Goal: Task Accomplishment & Management: Manage account settings

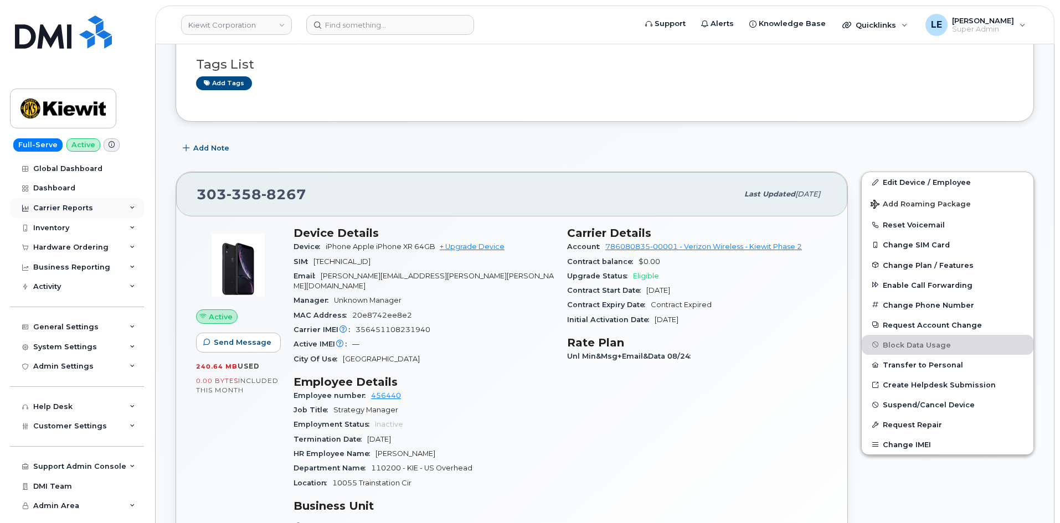
scroll to position [111, 0]
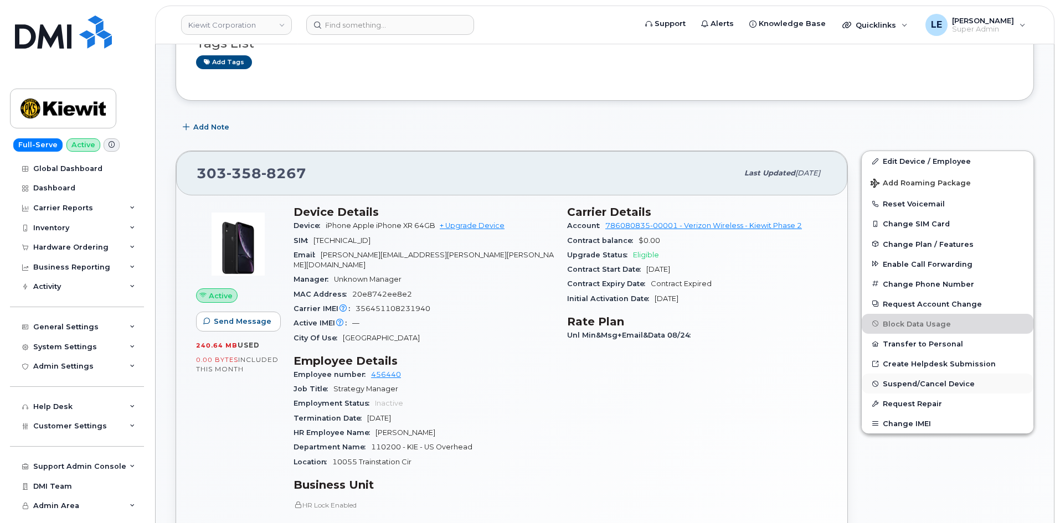
click at [944, 388] on span "Suspend/Cancel Device" at bounding box center [929, 384] width 92 height 8
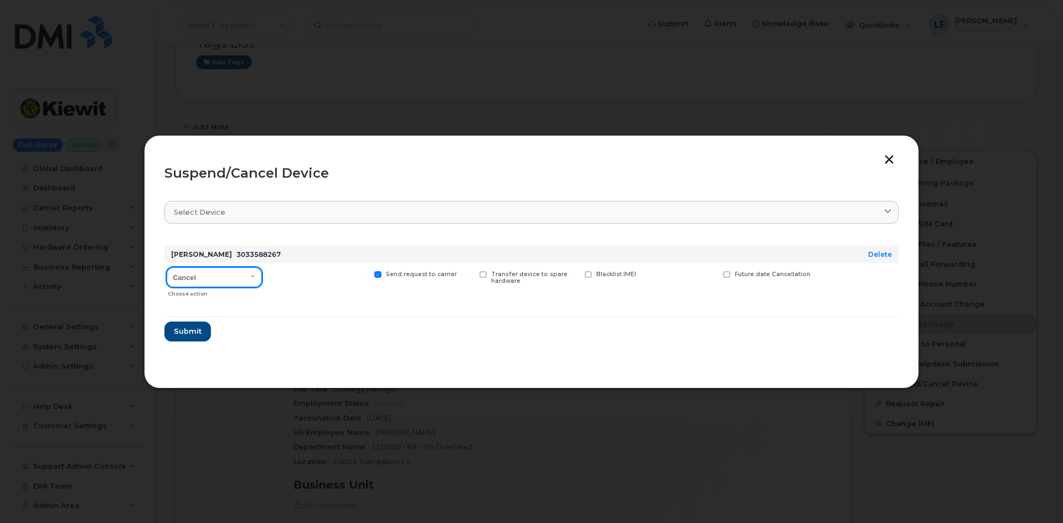
click at [202, 280] on select "Cancel Suspend - Reduced Rate Suspend - Full Rate Suspend - Lost Device/Stolen …" at bounding box center [214, 277] width 95 height 20
select select "[object Object]"
click at [167, 267] on select "Cancel Suspend - Reduced Rate Suspend - Full Rate Suspend - Lost Device/Stolen …" at bounding box center [214, 277] width 95 height 20
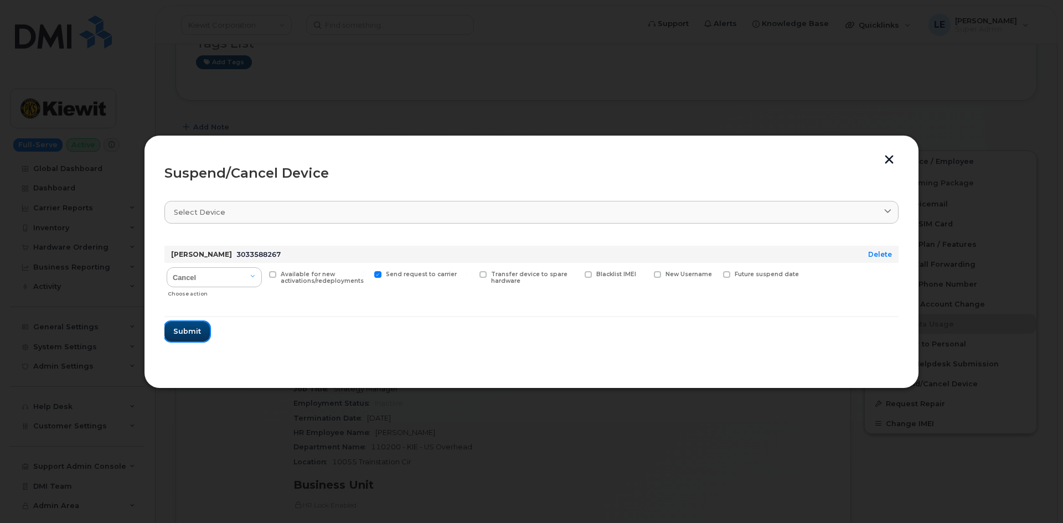
click at [197, 333] on span "Submit" at bounding box center [187, 331] width 28 height 11
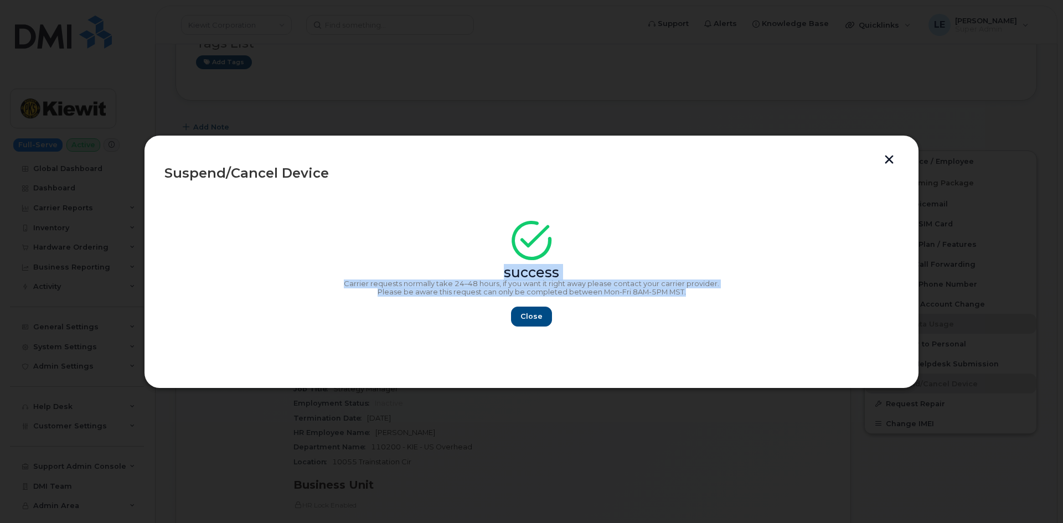
copy div "success Carrier requests normally take 24–48 hours, if you want it right away p…"
drag, startPoint x: 704, startPoint y: 293, endPoint x: 240, endPoint y: 231, distance: 467.7
click at [242, 230] on div "success Carrier requests normally take 24–48 hours, if you want it right away p…" at bounding box center [531, 277] width 734 height 99
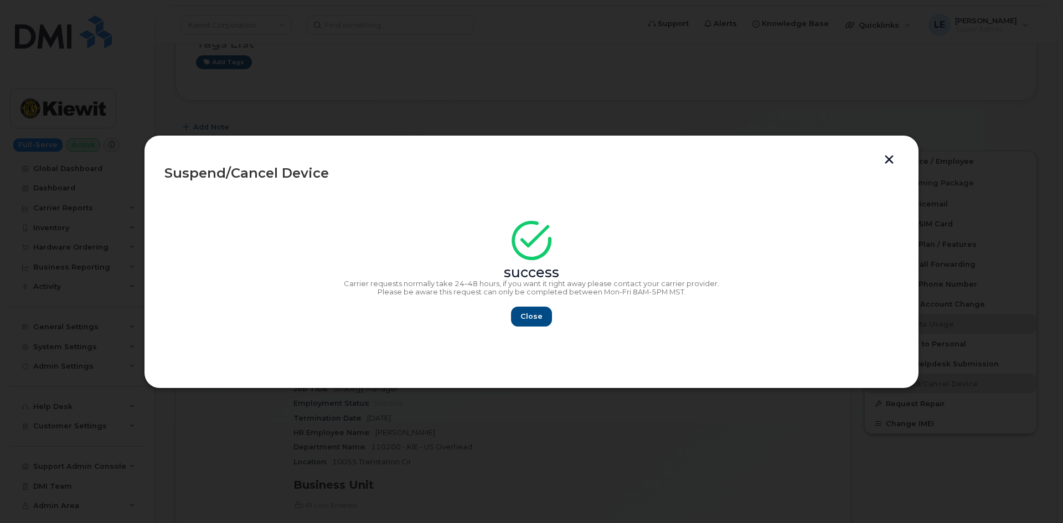
click at [240, 231] on div "success" at bounding box center [531, 253] width 734 height 50
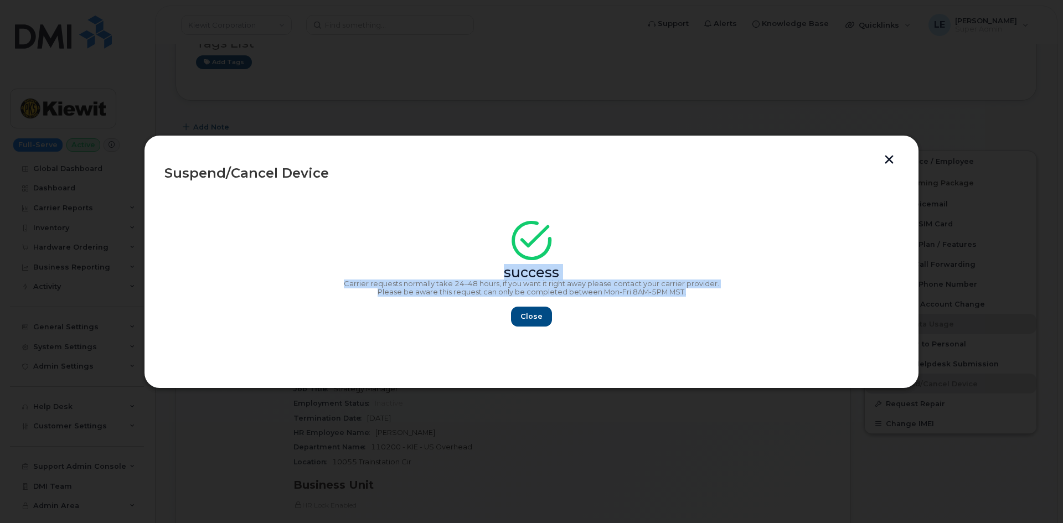
drag, startPoint x: 701, startPoint y: 294, endPoint x: 302, endPoint y: 263, distance: 400.5
click at [302, 263] on div "success Carrier requests normally take 24–48 hours, if you want it right away p…" at bounding box center [531, 277] width 734 height 99
click at [528, 313] on span "Close" at bounding box center [532, 316] width 22 height 11
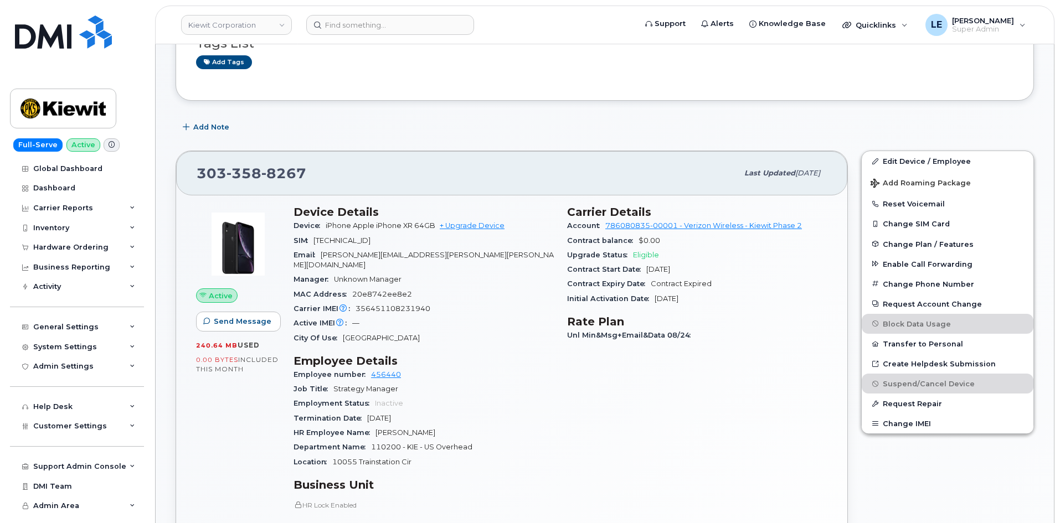
click at [576, 433] on div "Carrier Details Account 786080835-00001 - Verizon Wireless - Kiewit Phase 2 Con…" at bounding box center [697, 429] width 274 height 461
click at [357, 30] on input at bounding box center [390, 25] width 168 height 20
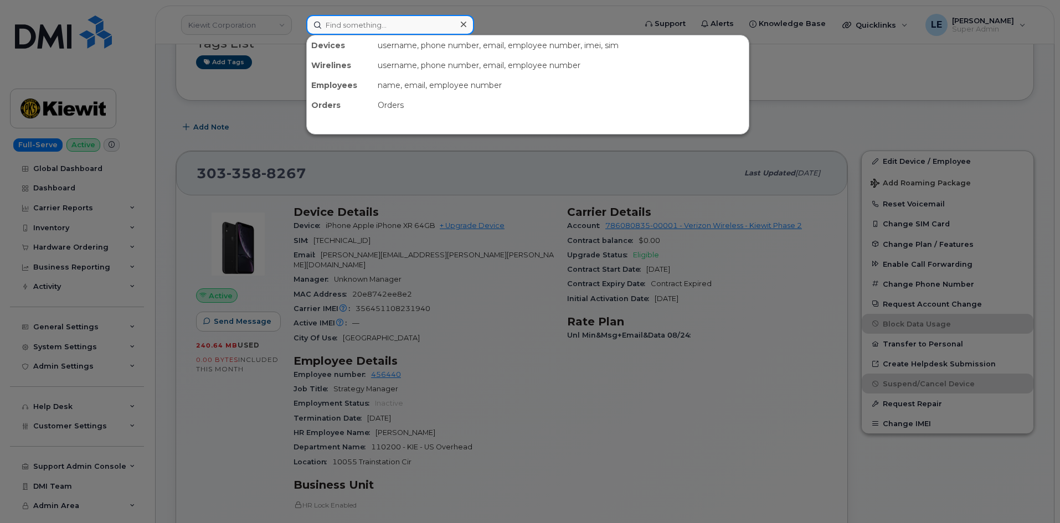
paste input "(562) 670-9694"
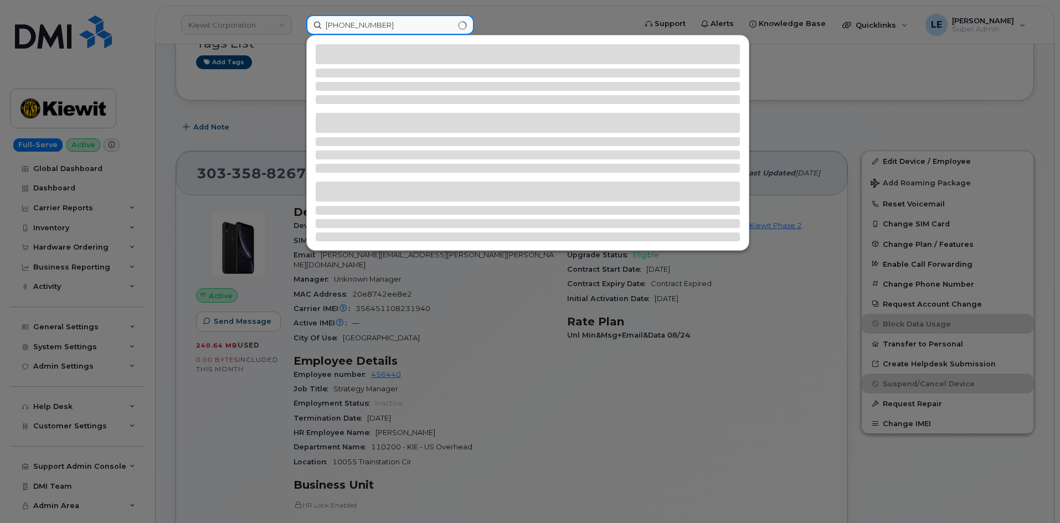
type input "(562) 670-9694"
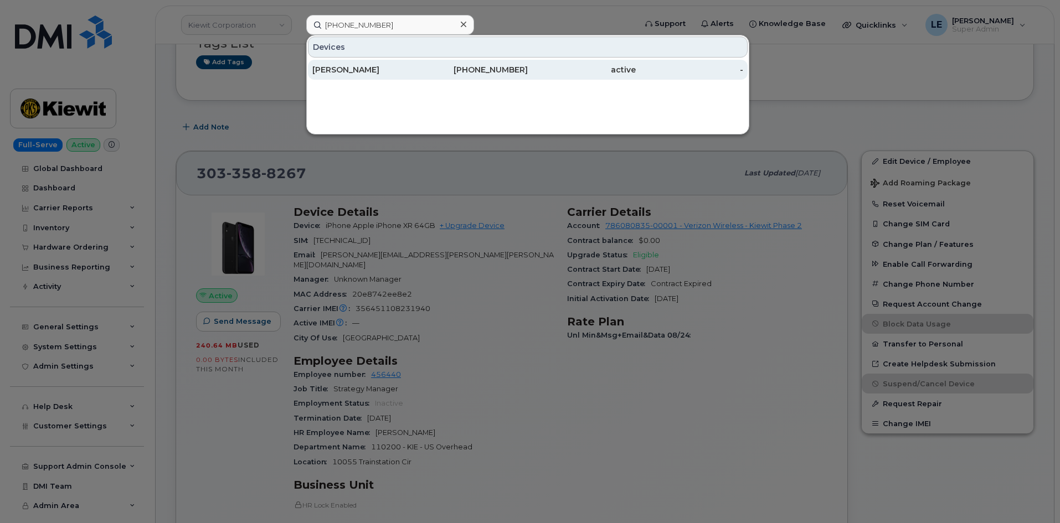
click at [359, 63] on div "[PERSON_NAME]" at bounding box center [366, 70] width 108 height 20
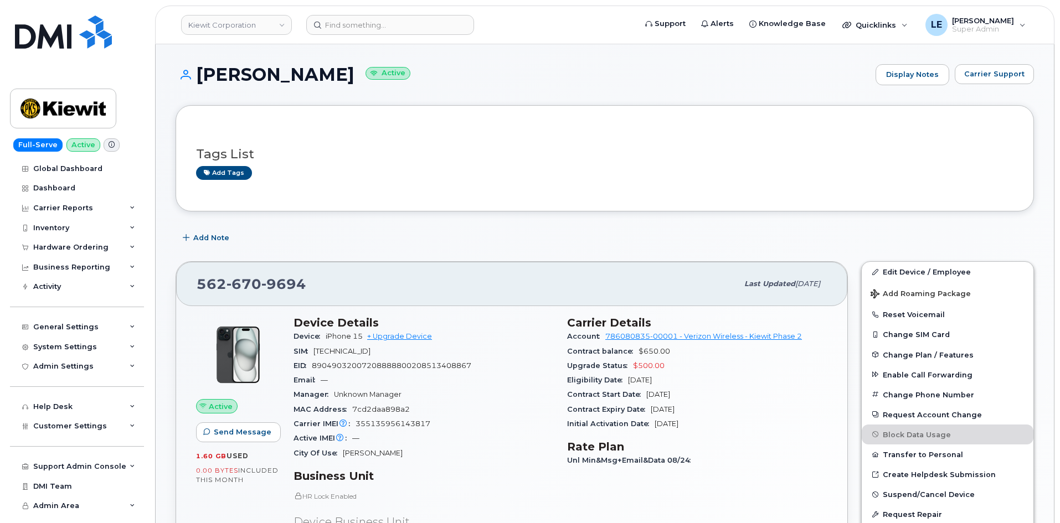
scroll to position [111, 0]
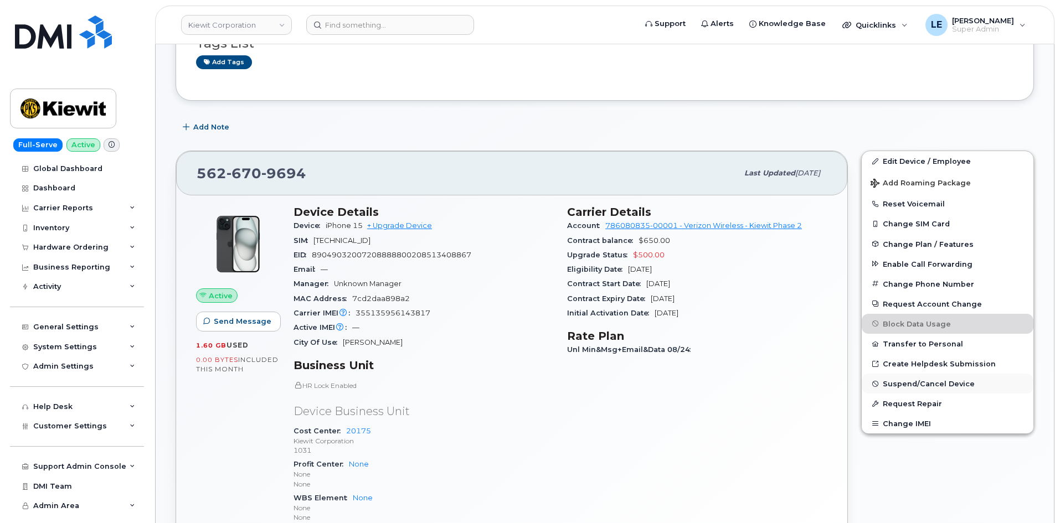
click at [932, 388] on button "Suspend/Cancel Device" at bounding box center [948, 384] width 172 height 20
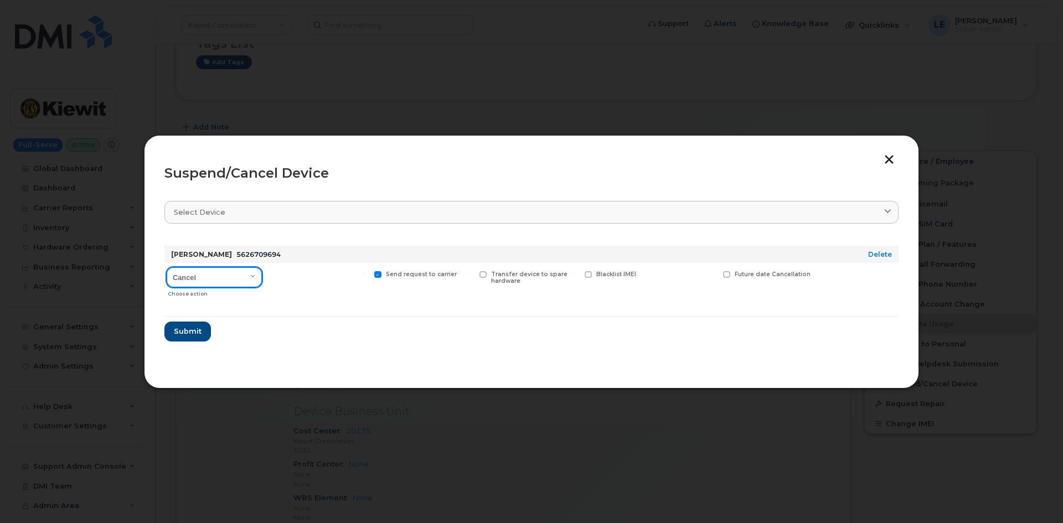
click at [251, 275] on select "Cancel Suspend - Reduced Rate Suspend - Full Rate Suspend - Lost Device/Stolen …" at bounding box center [214, 277] width 95 height 20
select select "[object Object]"
click at [167, 267] on select "Cancel Suspend - Reduced Rate Suspend - Full Rate Suspend - Lost Device/Stolen …" at bounding box center [214, 277] width 95 height 20
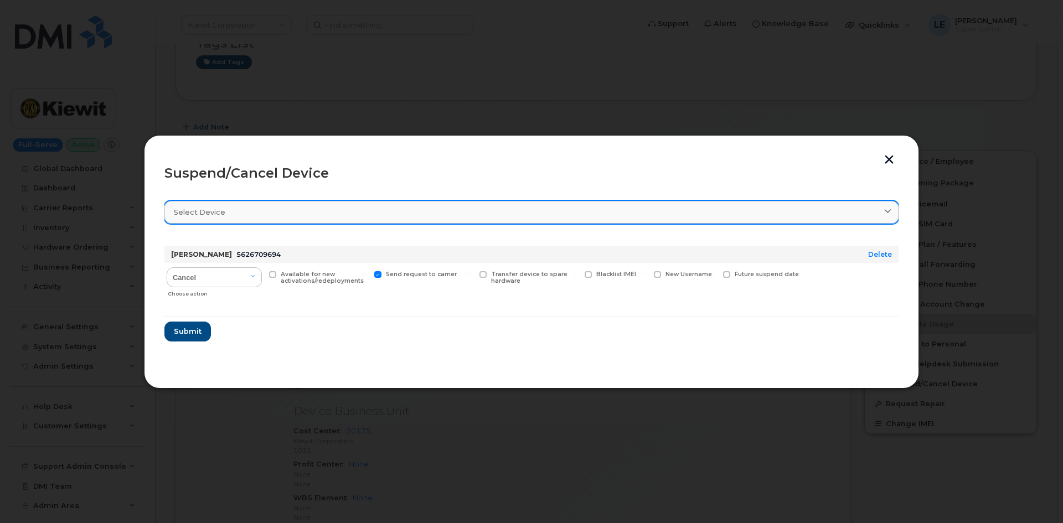
click at [235, 214] on div "Select device" at bounding box center [532, 212] width 716 height 11
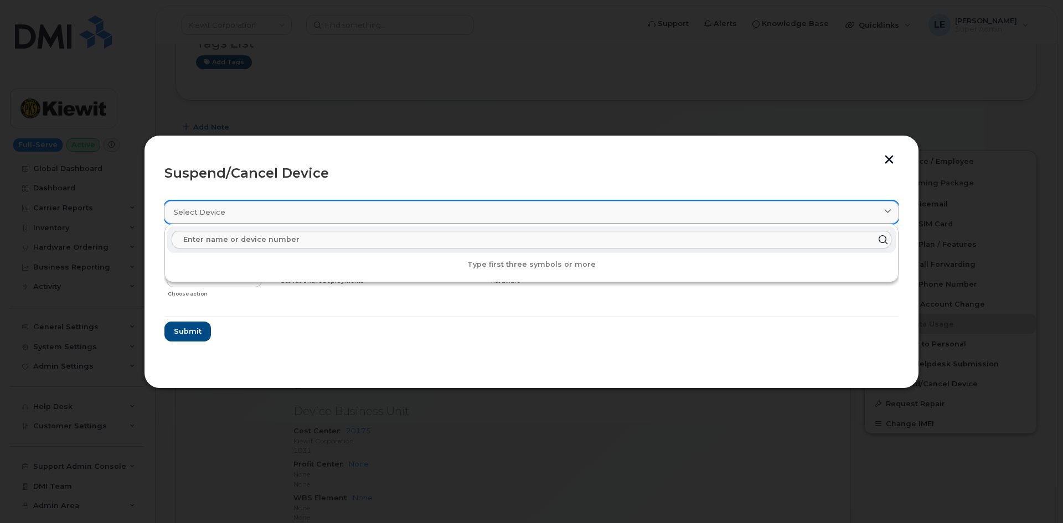
click at [235, 214] on div "Select device" at bounding box center [532, 212] width 716 height 11
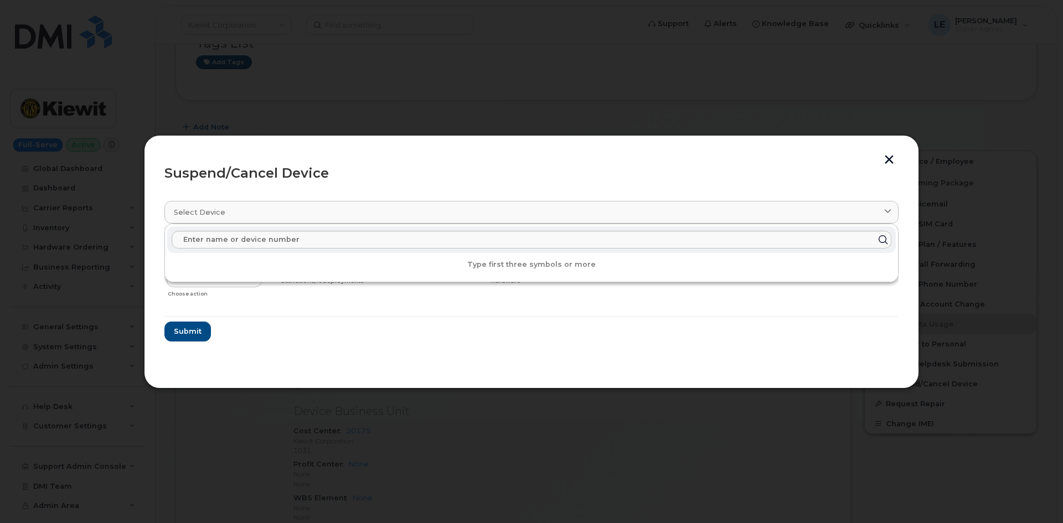
click at [276, 306] on form "[PERSON_NAME] 5626709694 Delete Cancel Suspend - Reduced Rate Suspend - Full Ra…" at bounding box center [531, 289] width 734 height 105
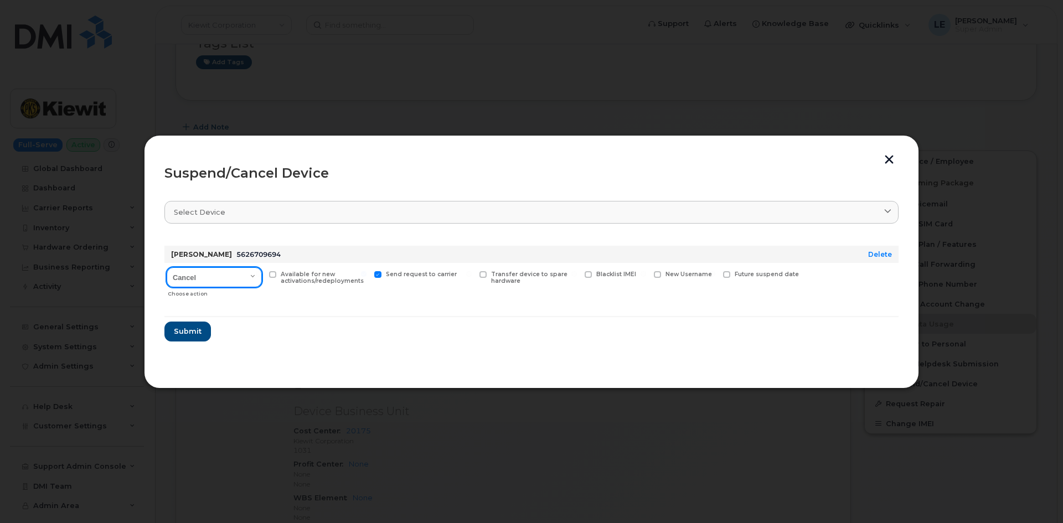
click at [249, 277] on select "Cancel Suspend - Reduced Rate Suspend - Full Rate Suspend - Lost Device/Stolen …" at bounding box center [214, 277] width 95 height 20
click at [167, 267] on select "Cancel Suspend - Reduced Rate Suspend - Full Rate Suspend - Lost Device/Stolen …" at bounding box center [214, 277] width 95 height 20
click at [230, 279] on select "Cancel Suspend - Reduced Rate Suspend - Full Rate Suspend - Lost Device/Stolen …" at bounding box center [214, 277] width 95 height 20
click at [167, 267] on select "Cancel Suspend - Reduced Rate Suspend - Full Rate Suspend - Lost Device/Stolen …" at bounding box center [214, 277] width 95 height 20
click at [192, 331] on span "Submit" at bounding box center [187, 331] width 28 height 11
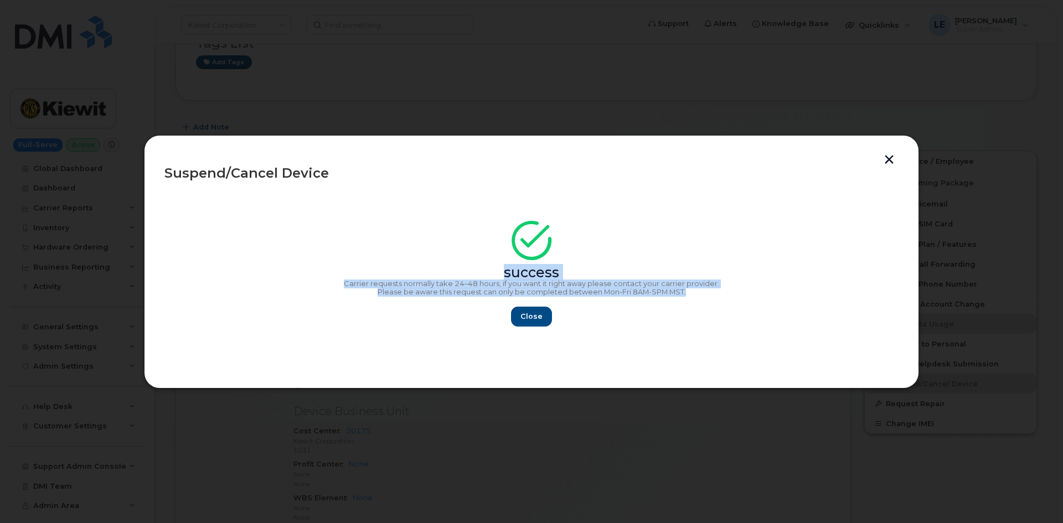
copy div "success Carrier requests normally take 24–48 hours, if you want it right away p…"
drag, startPoint x: 692, startPoint y: 294, endPoint x: 337, endPoint y: 254, distance: 356.7
click at [337, 254] on div "success Carrier requests normally take 24–48 hours, if you want it right away p…" at bounding box center [531, 277] width 734 height 99
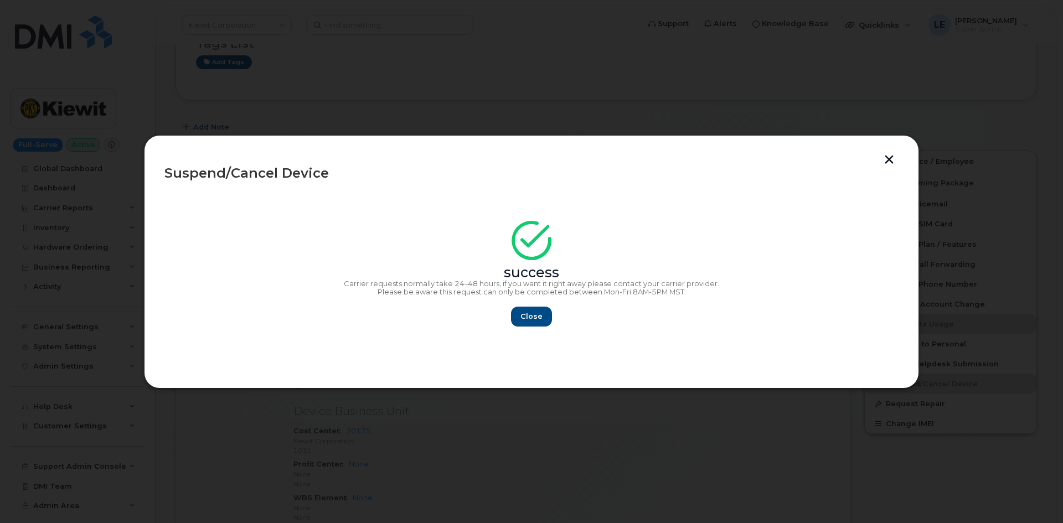
click at [337, 254] on div "success" at bounding box center [531, 253] width 734 height 50
click at [529, 311] on span "Close" at bounding box center [532, 316] width 22 height 11
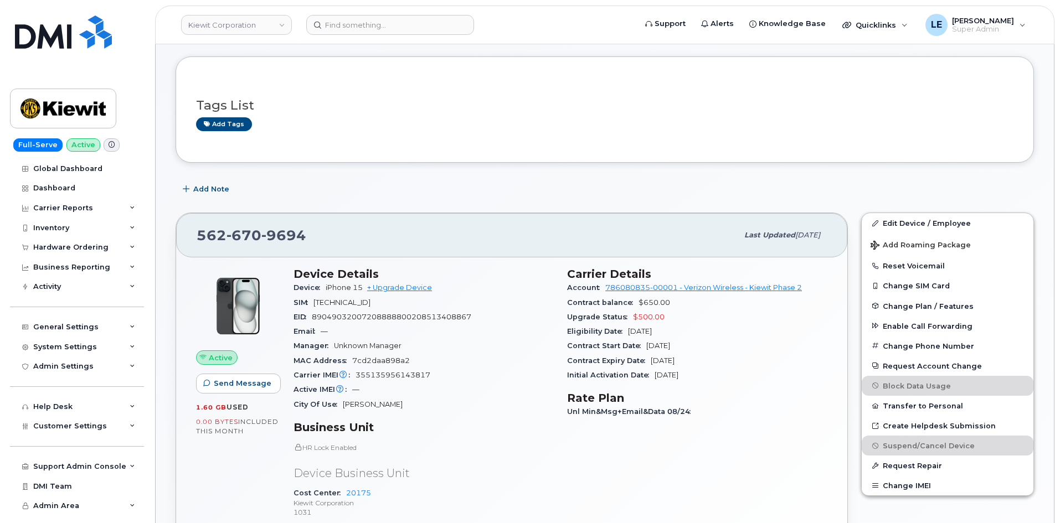
scroll to position [0, 0]
